Goal: Find specific page/section: Locate a particular part of the current website

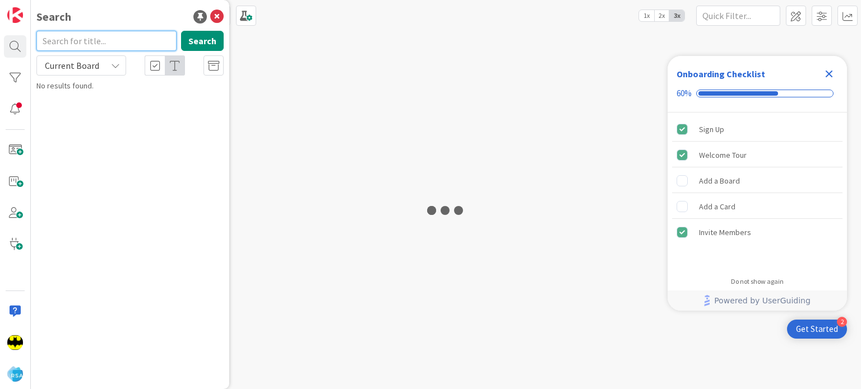
click at [77, 36] on input "text" at bounding box center [106, 41] width 140 height 20
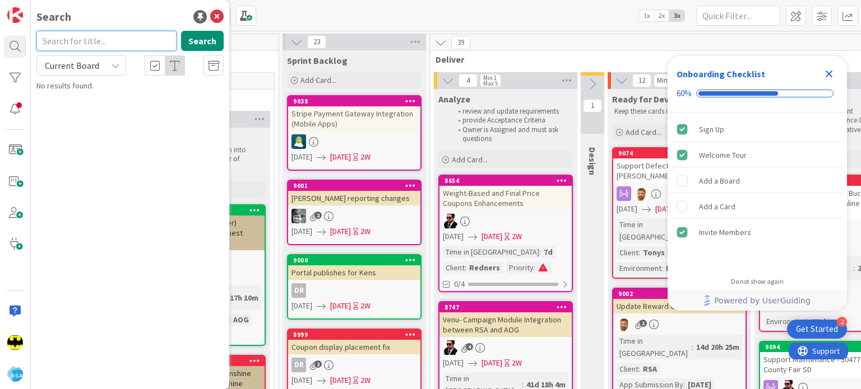
scroll to position [0, 806]
click at [95, 41] on input "text" at bounding box center [106, 41] width 140 height 20
click at [124, 18] on div "Search" at bounding box center [129, 16] width 187 height 17
click at [111, 34] on input "text" at bounding box center [106, 41] width 140 height 20
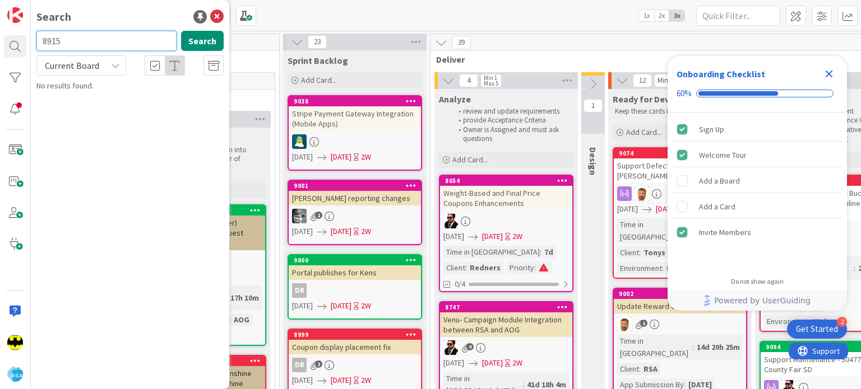
type input "8915"
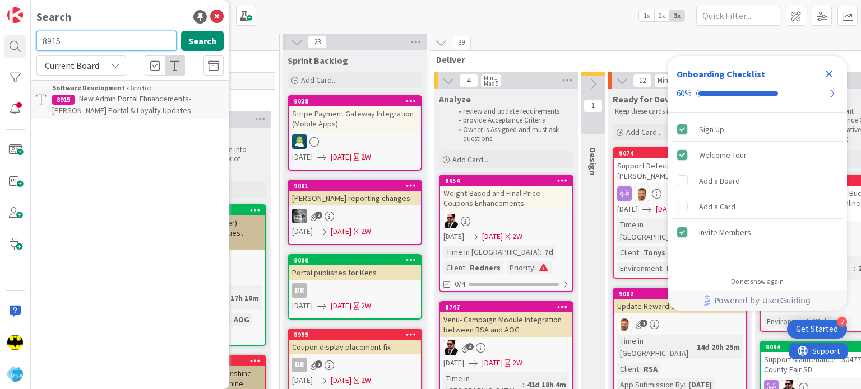
click at [111, 34] on input "8915" at bounding box center [106, 41] width 140 height 20
click at [119, 17] on div "Search" at bounding box center [129, 16] width 187 height 17
click at [124, 45] on input "text" at bounding box center [106, 41] width 140 height 20
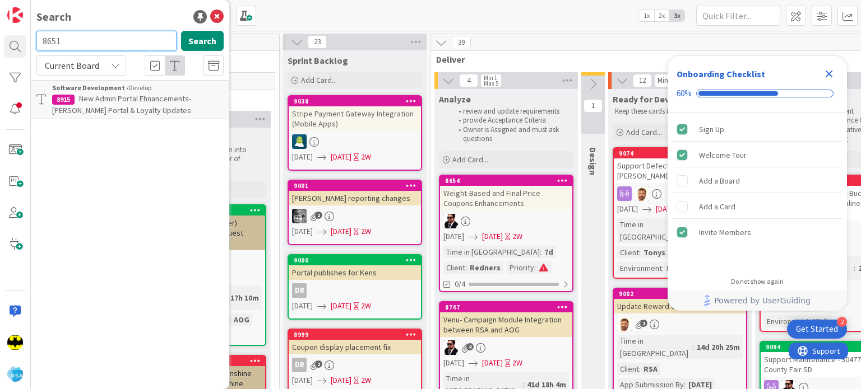
type input "8651"
click at [124, 45] on input "8651" at bounding box center [106, 41] width 140 height 20
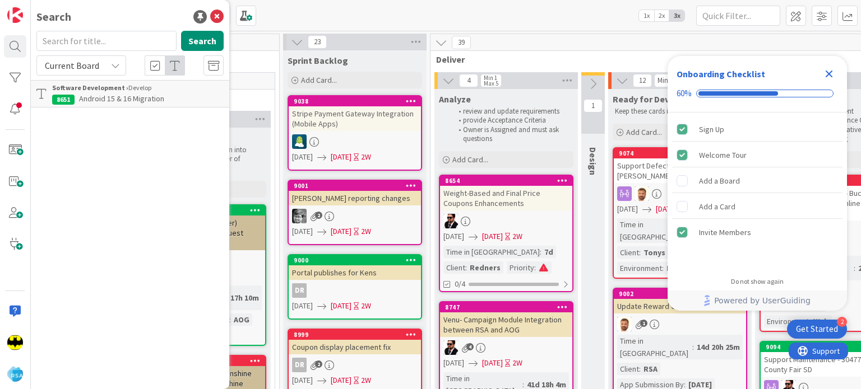
click at [106, 7] on div "Search Search Current Board Software Development › Develop 8651 Android 15 & 16…" at bounding box center [130, 194] width 198 height 389
click at [127, 34] on div "Search Search Current Board Software Development › Develop 8651 Android 15 & 16…" at bounding box center [130, 194] width 198 height 389
click at [127, 34] on input "text" at bounding box center [106, 41] width 140 height 20
type input "8649"
click at [127, 34] on input "8649" at bounding box center [106, 41] width 140 height 20
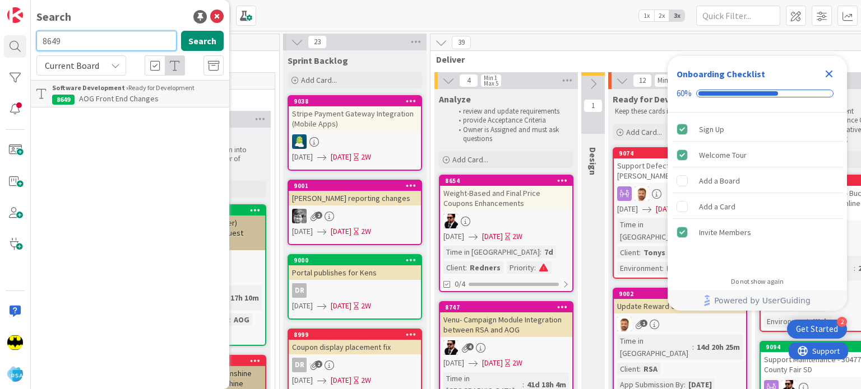
click at [127, 34] on input "8649" at bounding box center [106, 41] width 140 height 20
click at [126, 21] on div "Search" at bounding box center [129, 16] width 187 height 17
click at [118, 36] on input "text" at bounding box center [106, 41] width 140 height 20
click at [128, 13] on div "Search" at bounding box center [129, 16] width 187 height 17
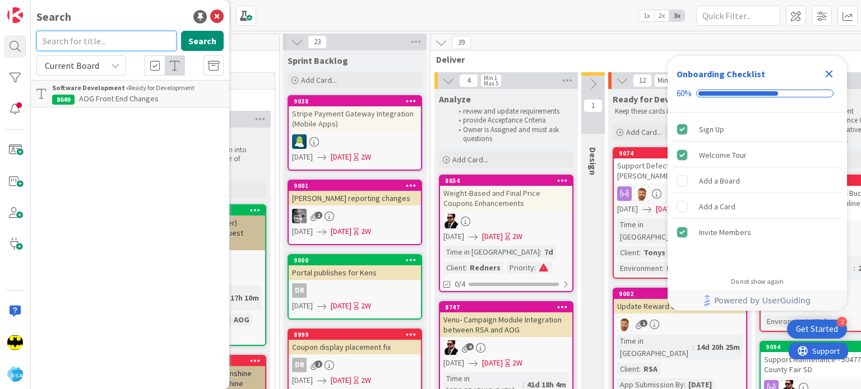
click at [118, 34] on input "text" at bounding box center [106, 41] width 140 height 20
click at [118, 24] on div "Search" at bounding box center [129, 16] width 187 height 17
click at [129, 45] on input "text" at bounding box center [106, 41] width 140 height 20
click at [103, 41] on input "text" at bounding box center [106, 41] width 140 height 20
click at [108, 11] on div "Search" at bounding box center [129, 16] width 187 height 17
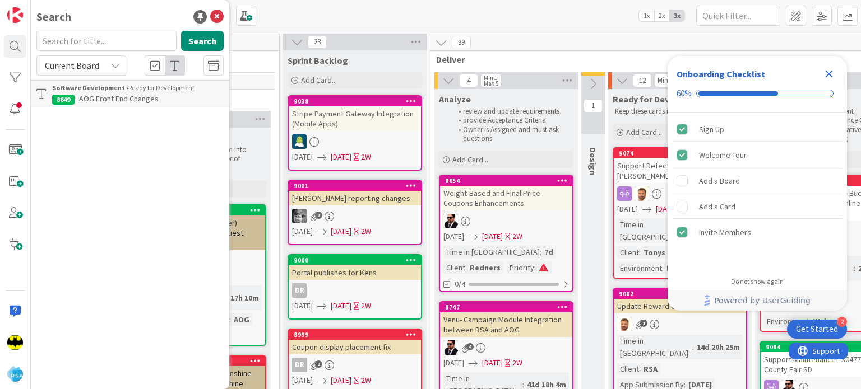
click at [140, 4] on div "Search Search Current Board Software Development › Ready for Development 8649 A…" at bounding box center [130, 194] width 198 height 389
click at [127, 40] on input "text" at bounding box center [106, 41] width 140 height 20
type input "8579"
click at [127, 40] on input "8579" at bounding box center [106, 41] width 140 height 20
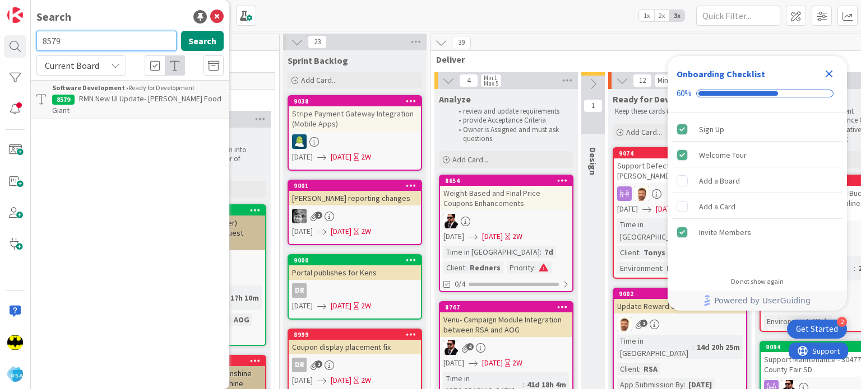
click at [127, 40] on input "8579" at bounding box center [106, 41] width 140 height 20
click at [139, 12] on div "Search" at bounding box center [129, 16] width 187 height 17
click at [132, 38] on input "text" at bounding box center [106, 41] width 140 height 20
type input "8310"
click at [132, 38] on input "8310" at bounding box center [106, 41] width 140 height 20
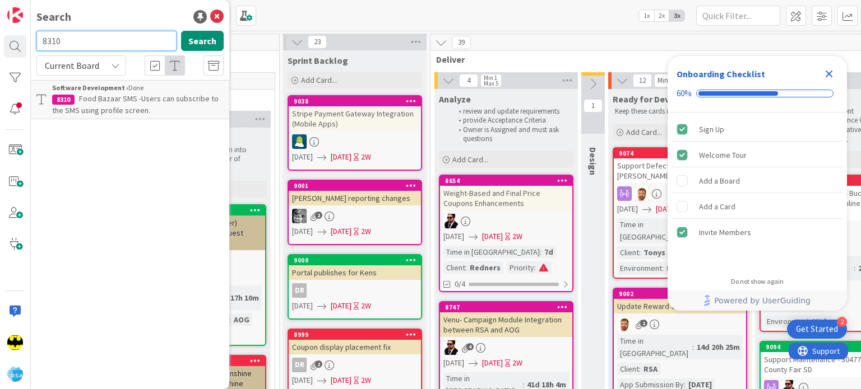
click at [132, 38] on input "8310" at bounding box center [106, 41] width 140 height 20
click at [123, 108] on span "Food Bazaar SMS -Users can subscribe to the SMS using profile screen." at bounding box center [135, 105] width 166 height 22
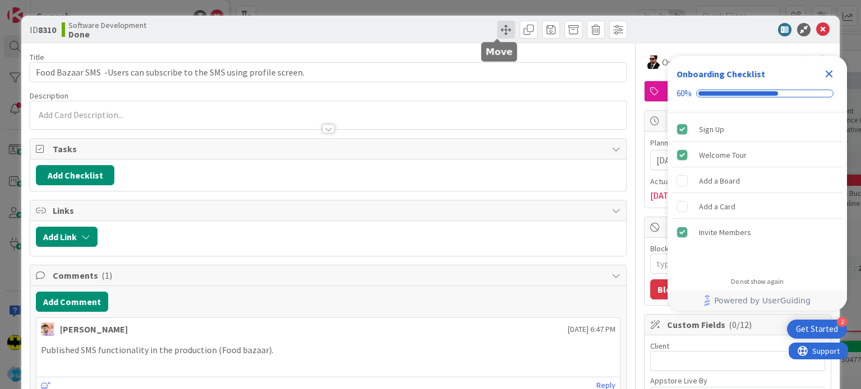
click at [500, 22] on span at bounding box center [506, 30] width 18 height 18
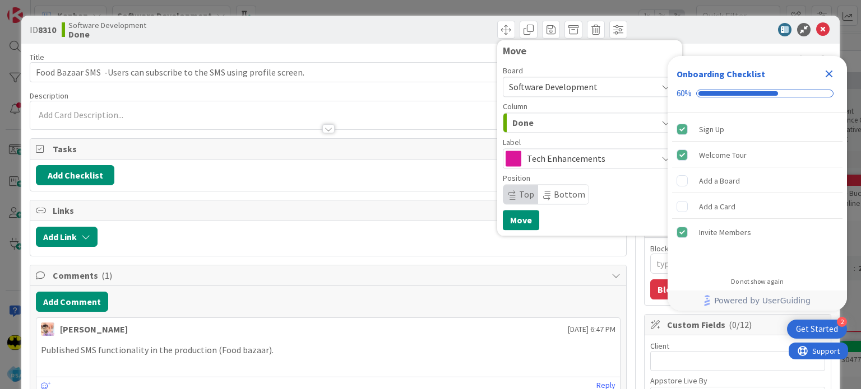
click at [538, 128] on div "Done" at bounding box center [582, 123] width 147 height 18
type textarea "x"
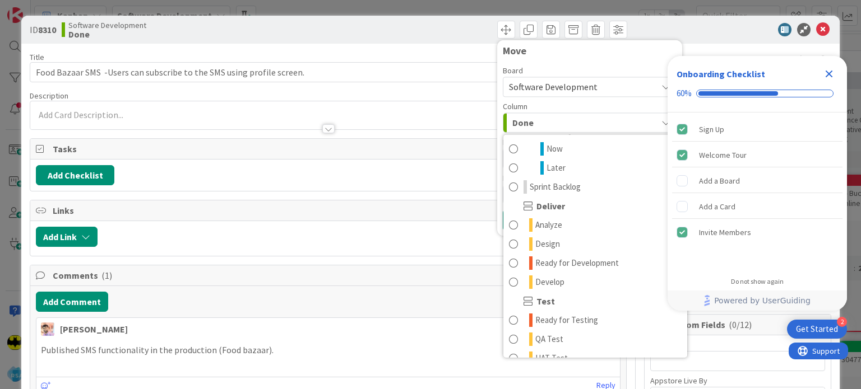
scroll to position [184, 0]
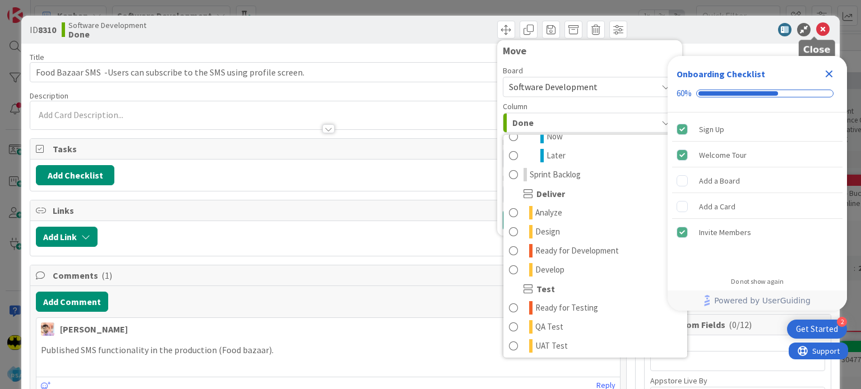
click at [819, 29] on icon at bounding box center [822, 29] width 13 height 13
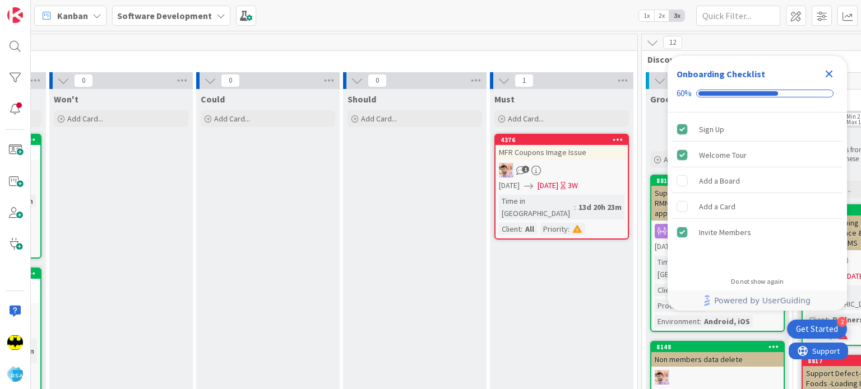
scroll to position [0, 138]
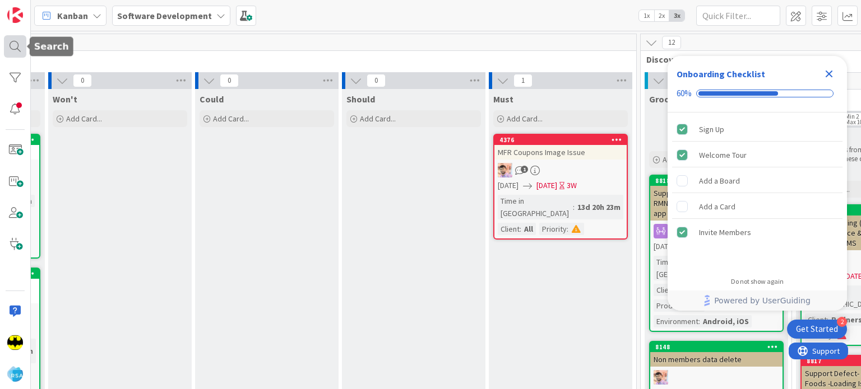
click at [18, 47] on div at bounding box center [15, 46] width 22 height 22
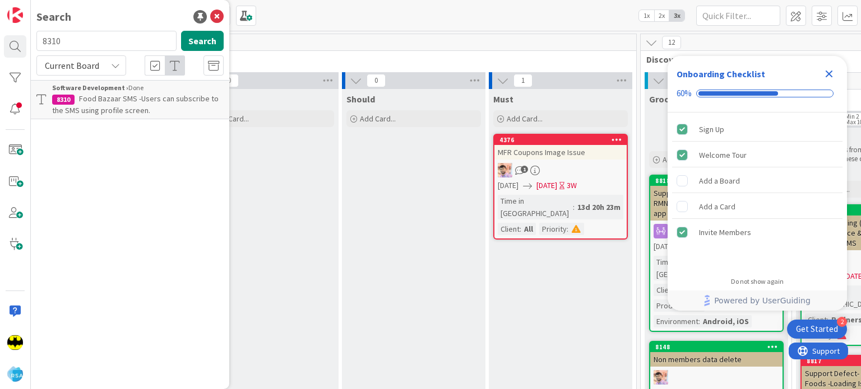
click at [101, 47] on input "8310" at bounding box center [106, 41] width 140 height 20
click at [101, 47] on input "text" at bounding box center [106, 41] width 140 height 20
type input "8308"
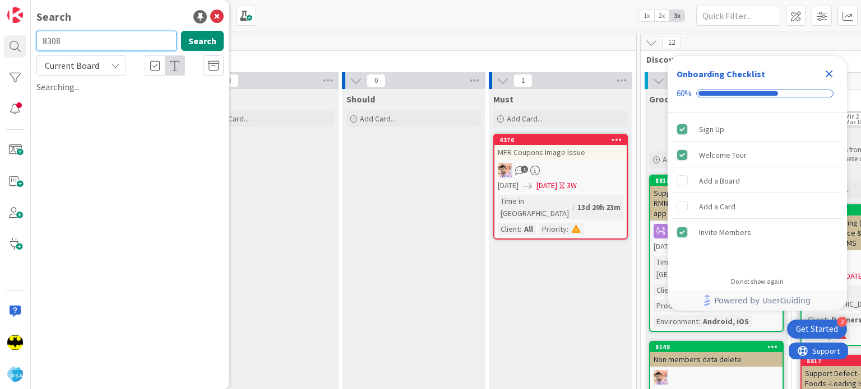
click at [101, 47] on input "8308" at bounding box center [106, 41] width 140 height 20
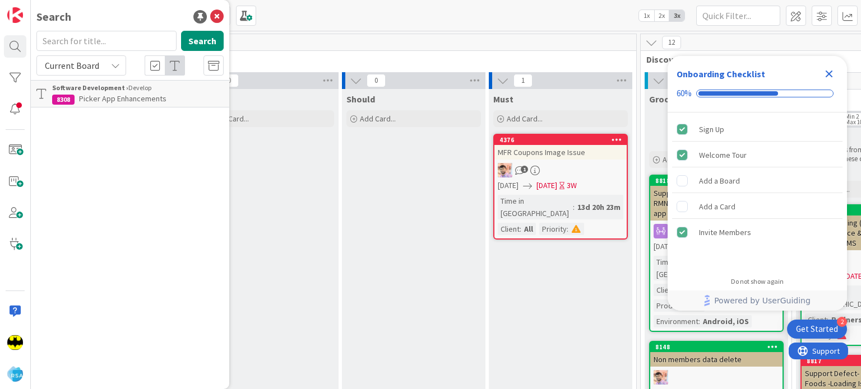
click at [105, 29] on div "Search Search Current Board Software Development › Develop 8308 Picker App Enha…" at bounding box center [130, 194] width 198 height 389
click at [100, 40] on input "text" at bounding box center [106, 41] width 140 height 20
type input "8578"
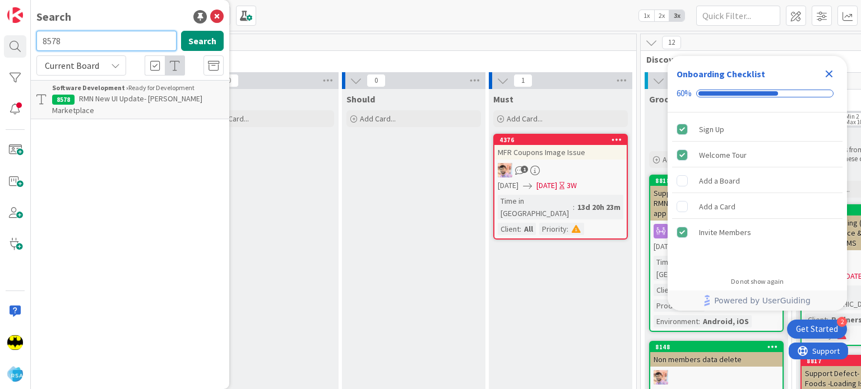
click at [100, 40] on input "8578" at bounding box center [106, 41] width 140 height 20
type input "8788"
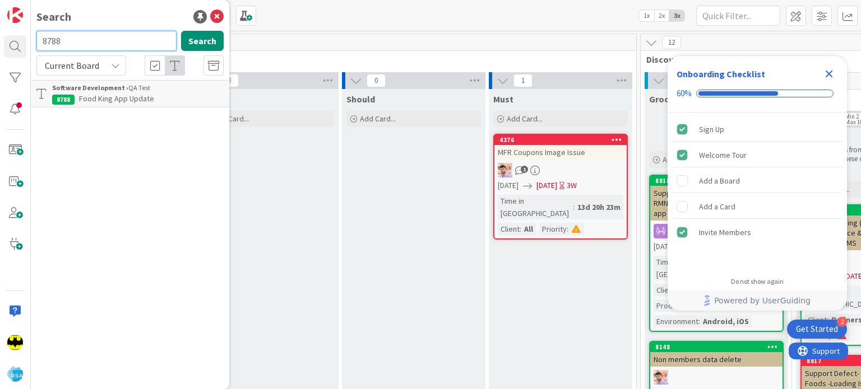
click at [100, 40] on input "8788" at bounding box center [106, 41] width 140 height 20
click at [114, 21] on div "Search" at bounding box center [129, 16] width 187 height 17
click at [108, 40] on input "text" at bounding box center [106, 41] width 140 height 20
type input "9050"
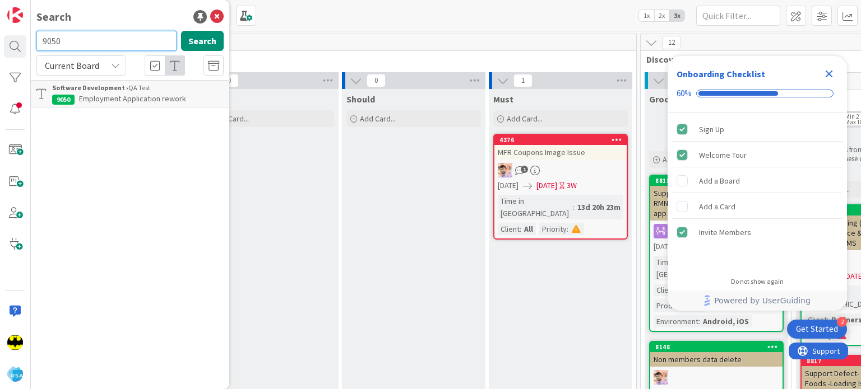
click at [108, 40] on input "9050" at bounding box center [106, 41] width 140 height 20
click at [126, 7] on div "Search Search Current Board Software Development › QA Test 9050 Employment Appl…" at bounding box center [130, 194] width 198 height 389
click at [130, 47] on input "text" at bounding box center [106, 41] width 140 height 20
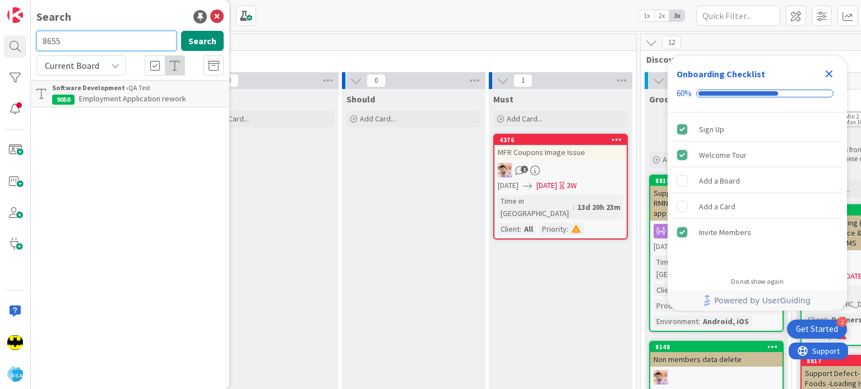
type input "8655"
click at [130, 47] on input "8655" at bounding box center [106, 41] width 140 height 20
click at [129, 103] on span "Market Square – Design House Integration" at bounding box center [149, 99] width 141 height 10
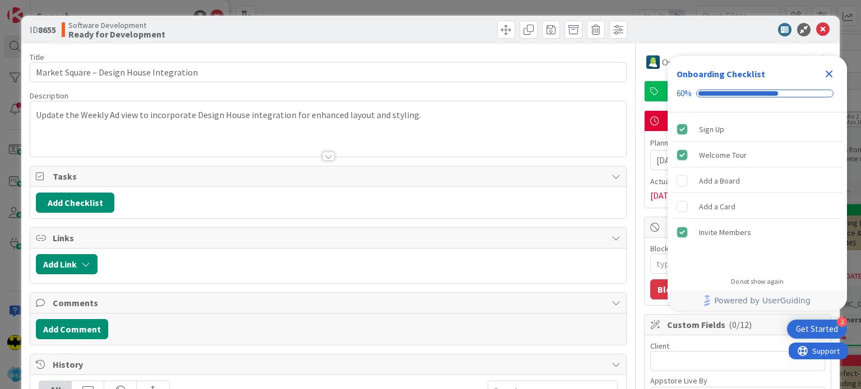
type textarea "x"
click at [816, 30] on icon at bounding box center [822, 29] width 13 height 13
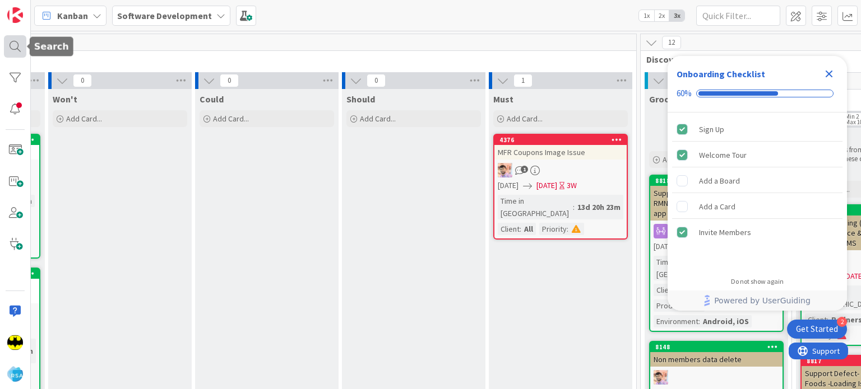
click at [18, 42] on div at bounding box center [15, 46] width 22 height 22
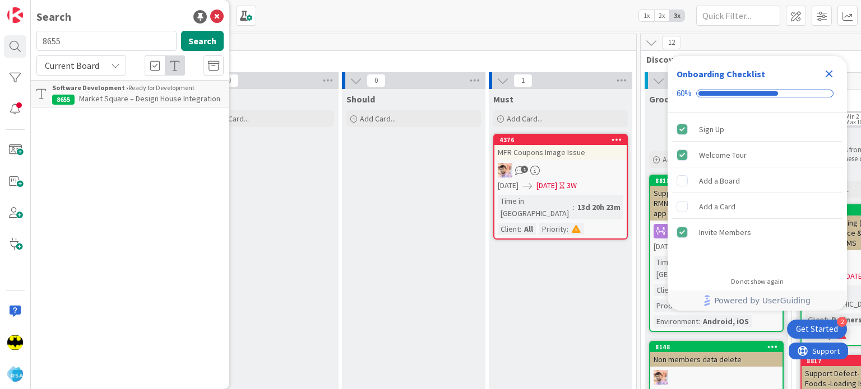
click at [87, 44] on input "8655" at bounding box center [106, 41] width 140 height 20
type input "8651"
click at [106, 38] on input "8651" at bounding box center [106, 41] width 140 height 20
